Goal: Information Seeking & Learning: Learn about a topic

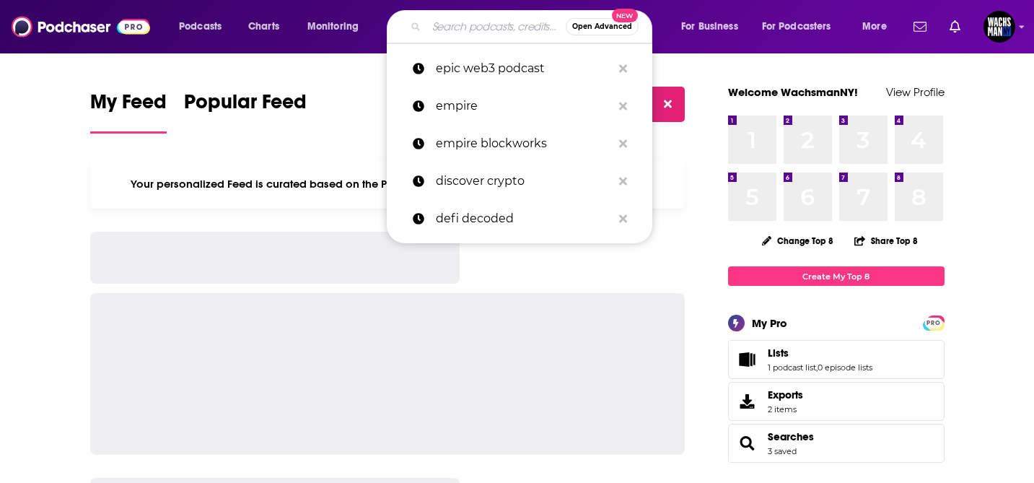
click at [455, 19] on input "Search podcasts, credits, & more..." at bounding box center [495, 26] width 139 height 23
paste input "wolf of all streets"
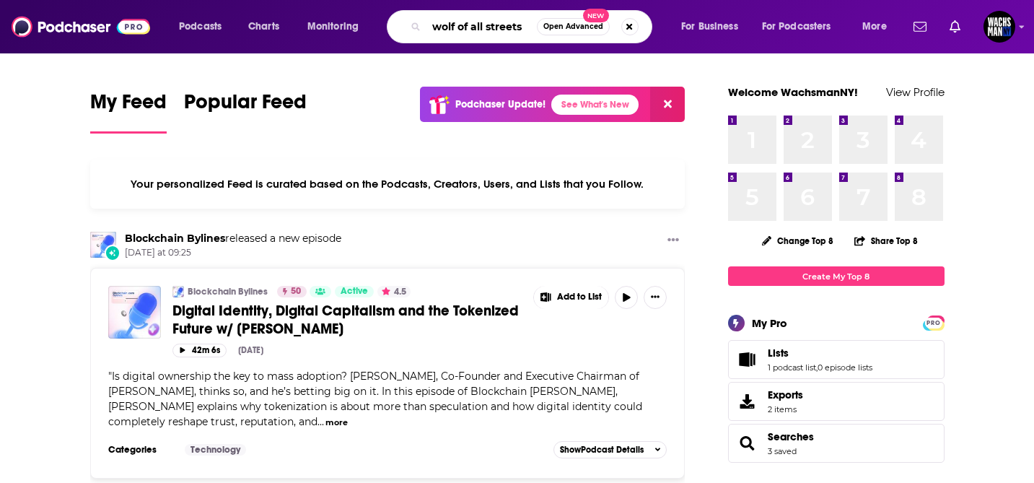
type input "wolf of all streets"
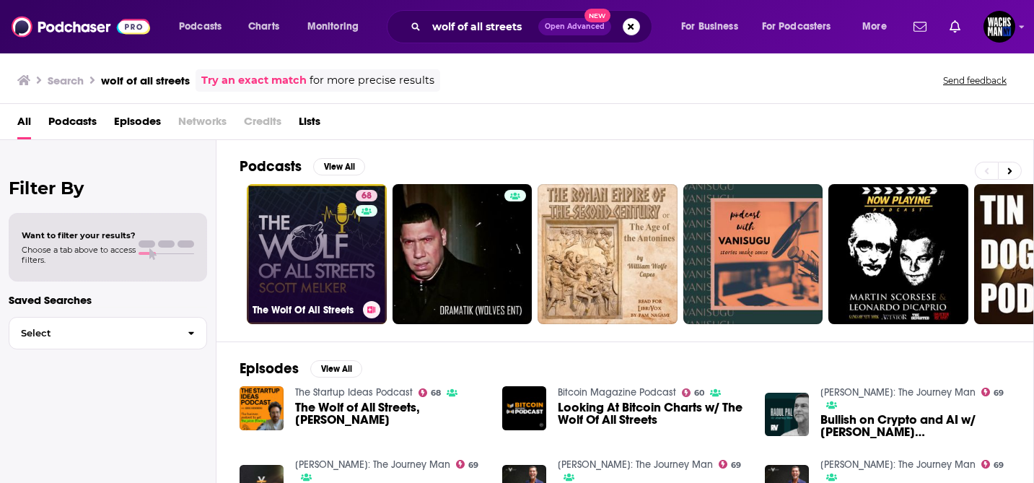
click at [338, 264] on link "68 The Wolf Of All Streets" at bounding box center [317, 254] width 140 height 140
